Goal: Task Accomplishment & Management: Use online tool/utility

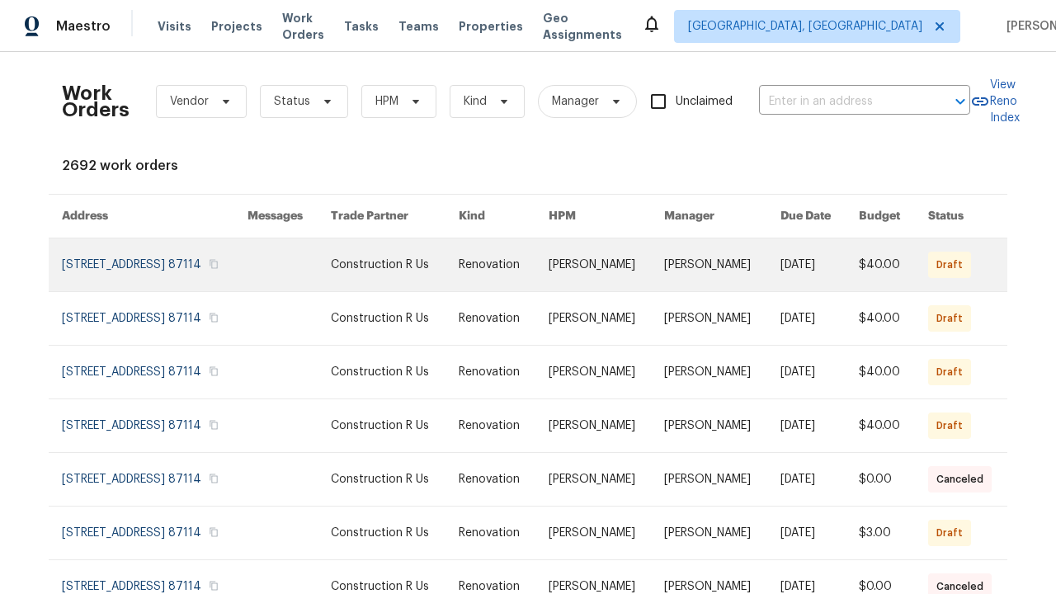
click at [528, 285] on link at bounding box center [504, 264] width 90 height 53
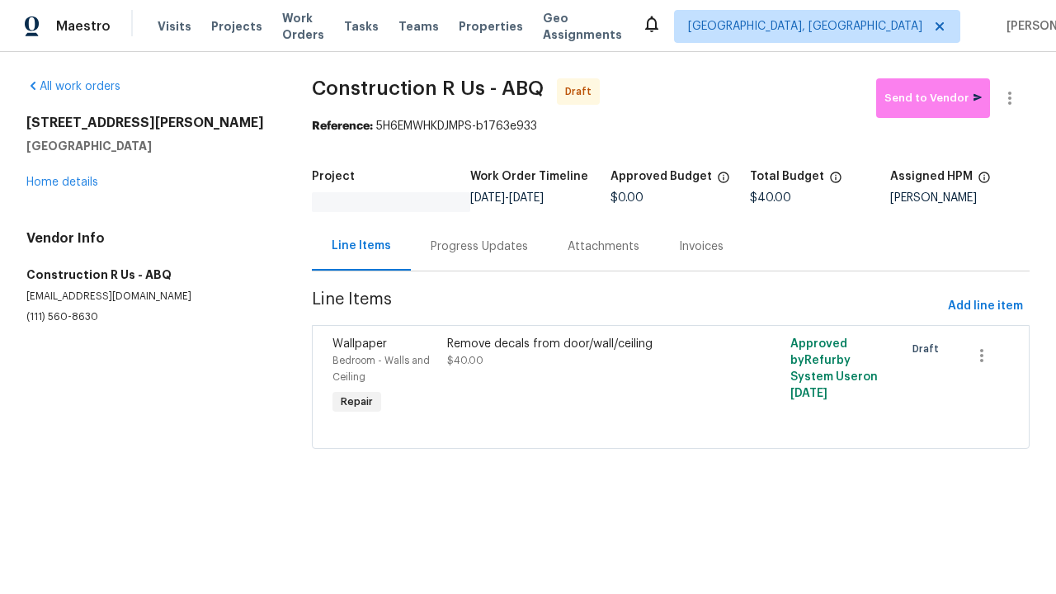
click at [669, 377] on div "Remove decals from door/wall/ceiling $40.00" at bounding box center [585, 377] width 286 height 92
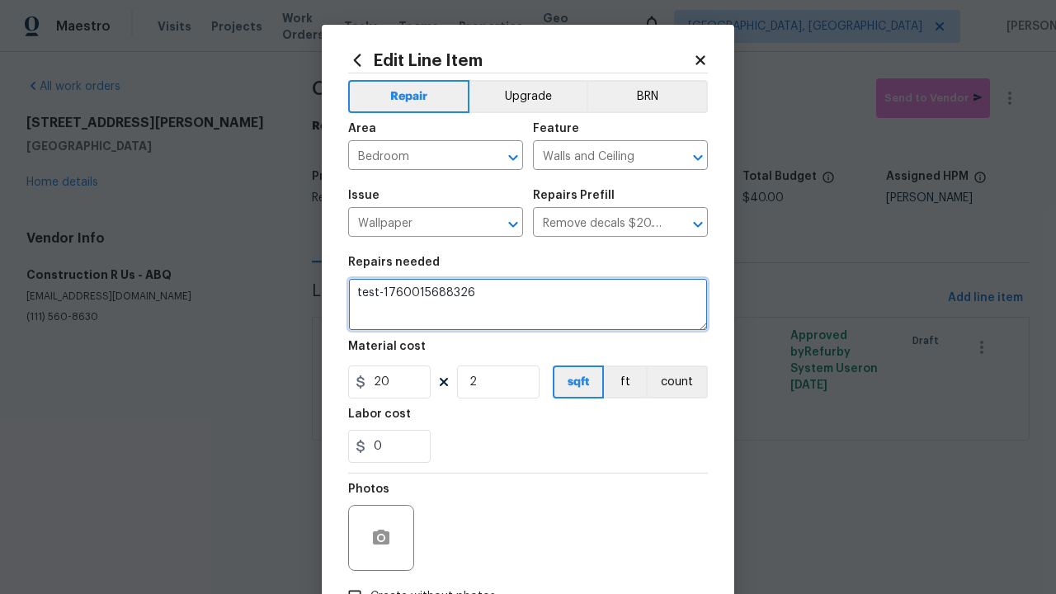
type textarea "Remove decals from door/wall/ceiling"
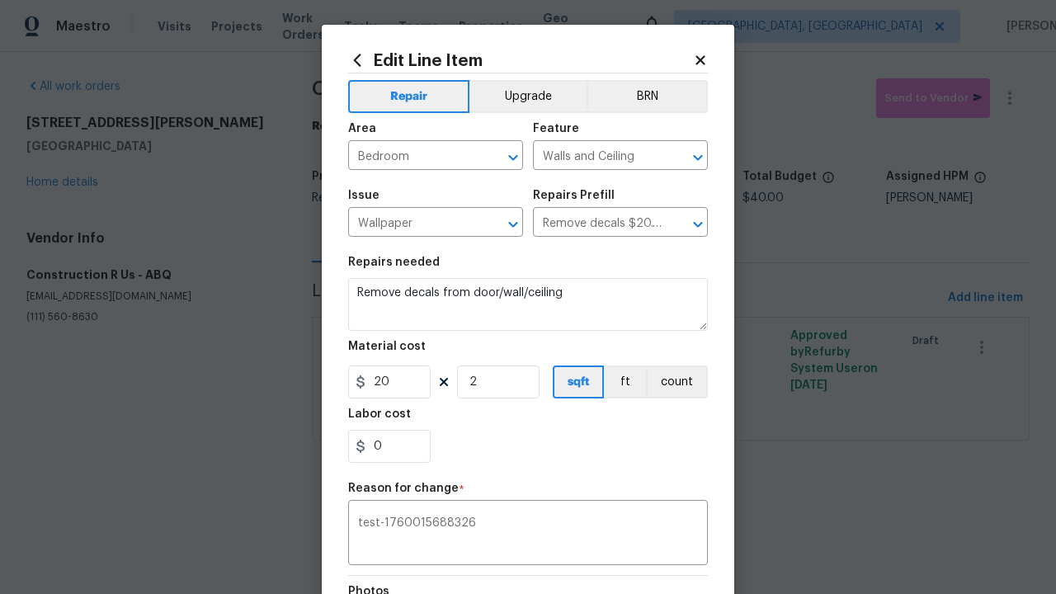
type textarea "test-1760015688326"
checkbox input "true"
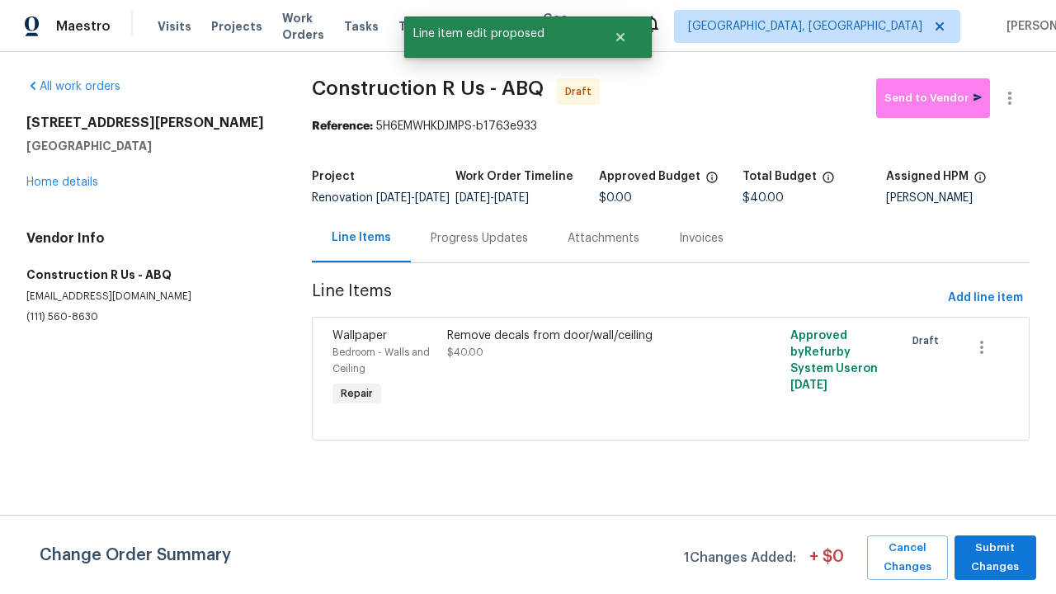
click at [995, 557] on span "Submit Changes" at bounding box center [995, 558] width 65 height 38
